Goal: Communication & Community: Ask a question

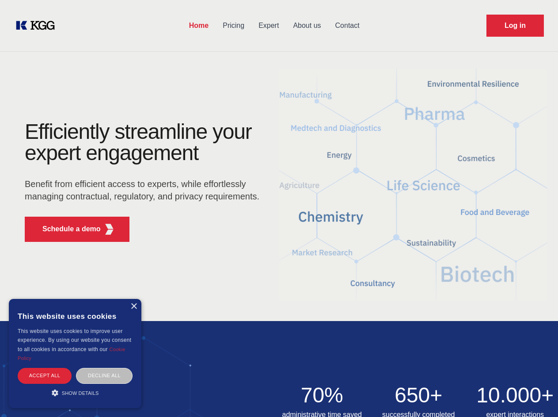
click at [279, 208] on div "Efficiently streamline your expert engagement Benefit from efficient access to …" at bounding box center [145, 185] width 269 height 128
click at [66, 229] on p "Schedule a demo" at bounding box center [71, 229] width 58 height 11
click at [133, 306] on div "× This website uses cookies This website uses cookies to improve user experienc…" at bounding box center [75, 353] width 133 height 109
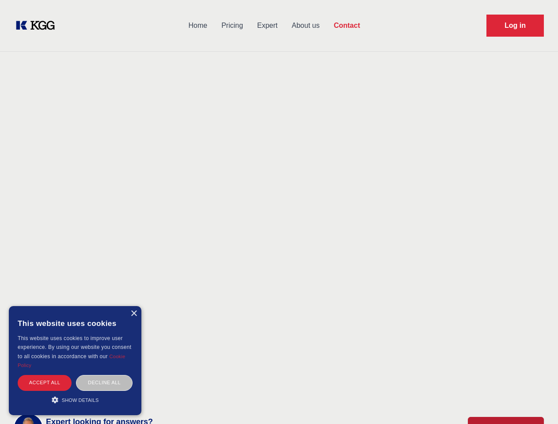
click at [45, 375] on div "Accept all" at bounding box center [45, 382] width 54 height 15
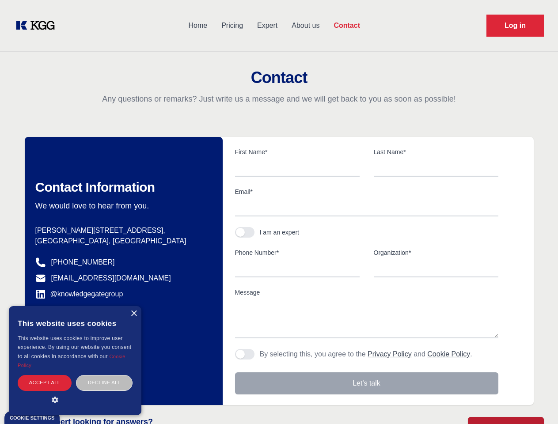
click at [104, 375] on div "Decline all" at bounding box center [104, 382] width 57 height 15
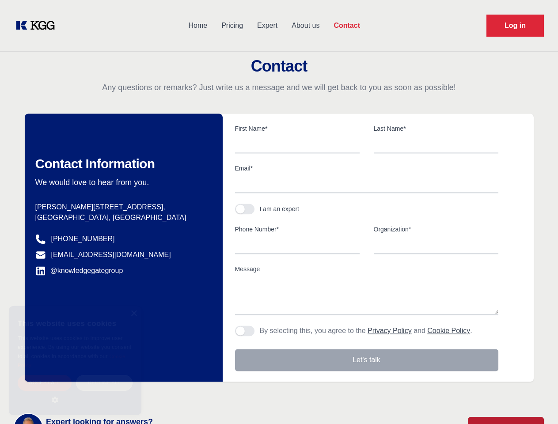
click at [75, 392] on main "Contact Any questions or remarks? Just write us a message and we will get back …" at bounding box center [279, 230] width 558 height 460
